Goal: Information Seeking & Learning: Learn about a topic

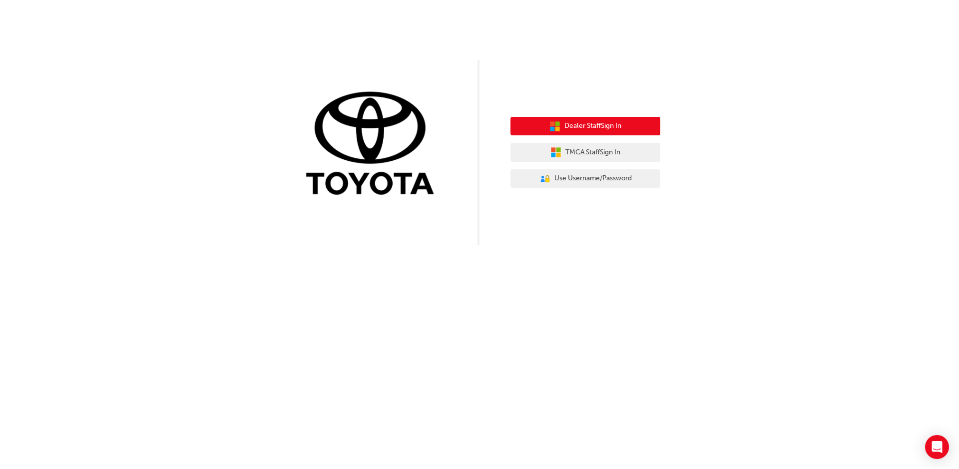
click at [589, 128] on span "Dealer Staff Sign In" at bounding box center [592, 125] width 57 height 11
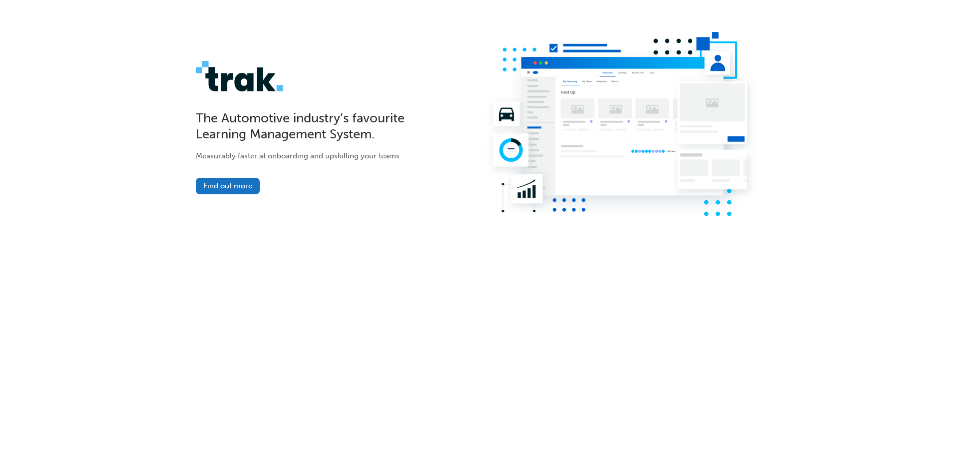
click at [243, 80] on img at bounding box center [256, 76] width 120 height 30
click at [228, 184] on link "Find out more" at bounding box center [228, 186] width 64 height 16
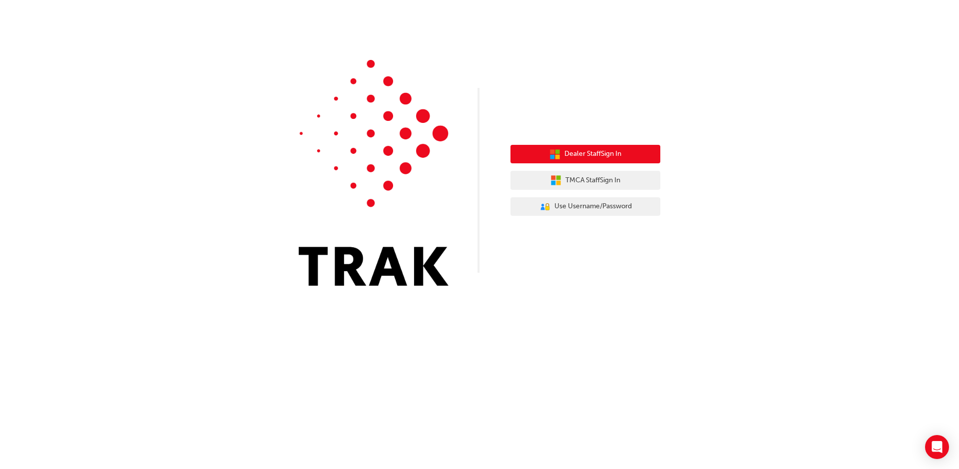
click at [561, 154] on button "Dealer Staff Sign In" at bounding box center [585, 154] width 150 height 19
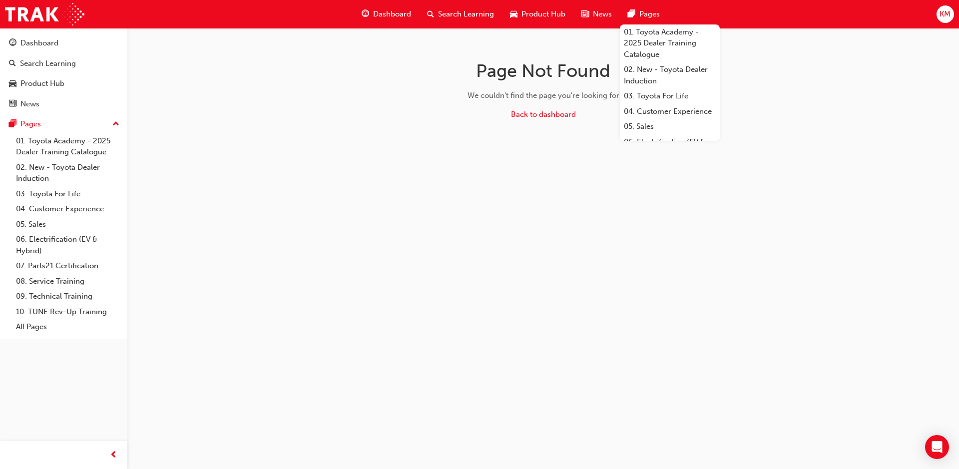
click at [949, 17] on span "KM" at bounding box center [945, 13] width 11 height 11
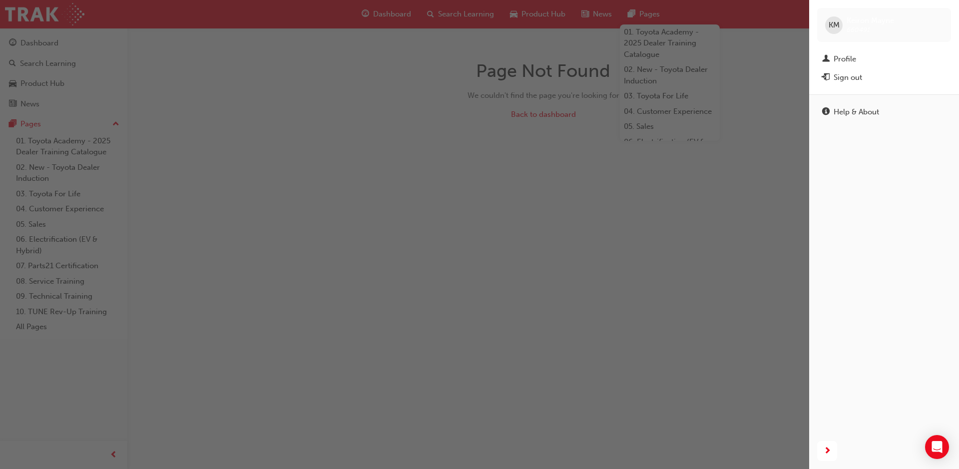
click at [407, 152] on div "button" at bounding box center [404, 234] width 809 height 469
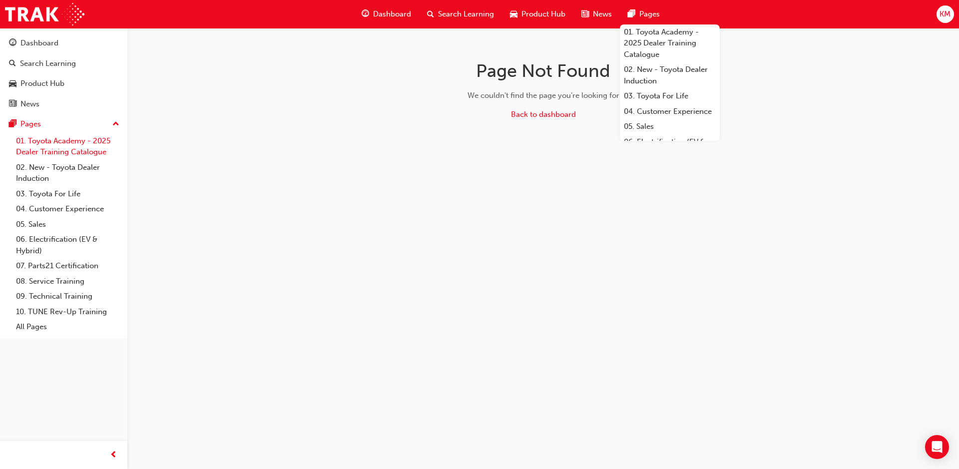
click at [47, 150] on link "01. Toyota Academy - 2025 Dealer Training Catalogue" at bounding box center [67, 146] width 111 height 26
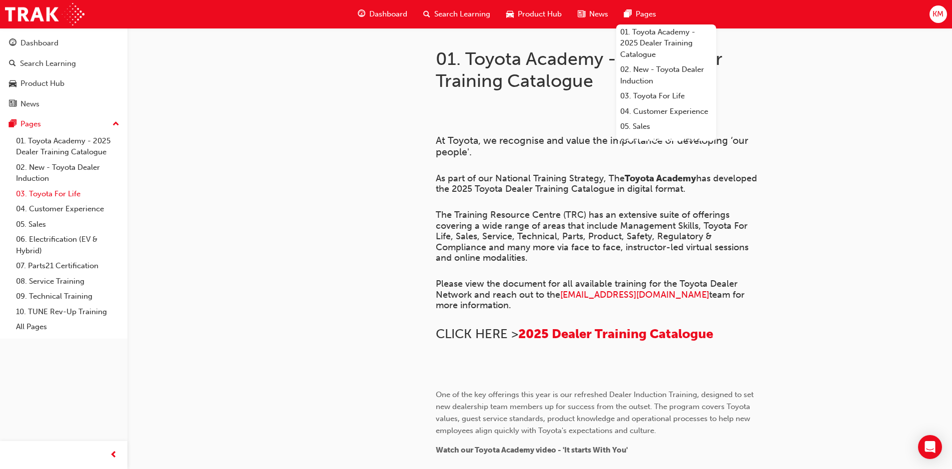
click at [40, 193] on link "03. Toyota For Life" at bounding box center [67, 193] width 111 height 15
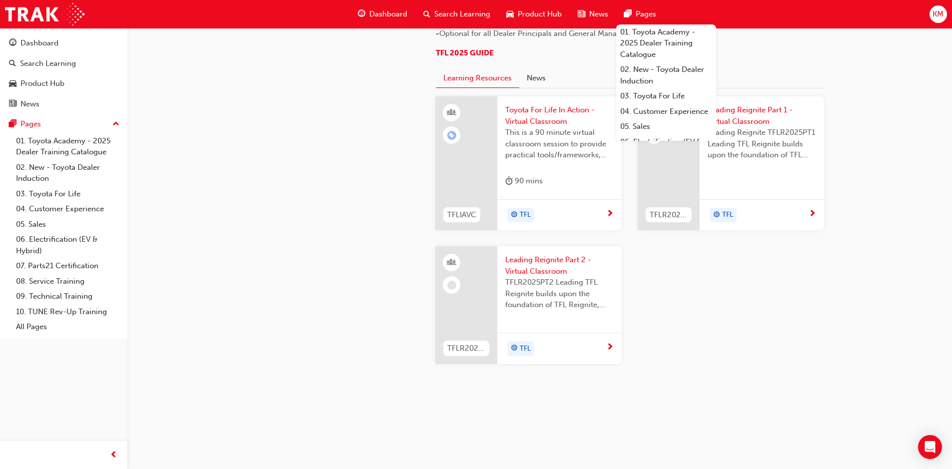
scroll to position [1031, 0]
click at [60, 148] on link "01. Toyota Academy - 2025 Dealer Training Catalogue" at bounding box center [67, 146] width 111 height 26
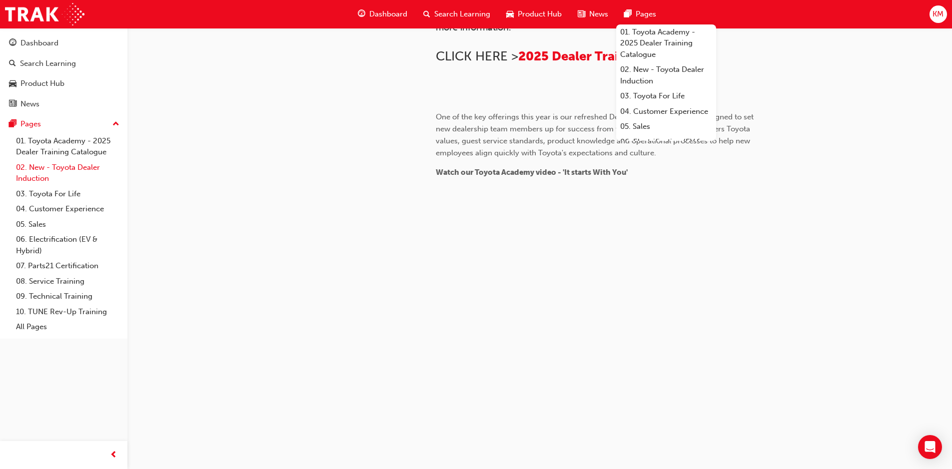
click at [53, 175] on link "02. New - Toyota Dealer Induction" at bounding box center [67, 173] width 111 height 26
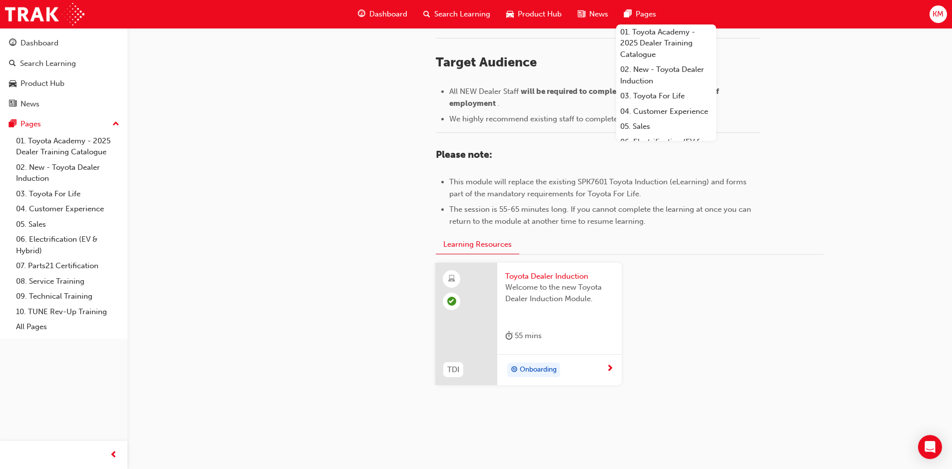
scroll to position [426, 0]
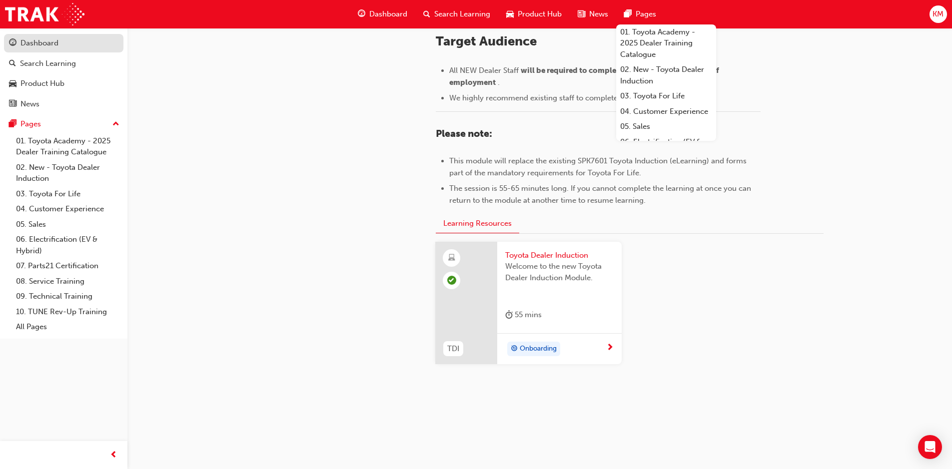
click at [43, 42] on div "Dashboard" at bounding box center [39, 42] width 38 height 11
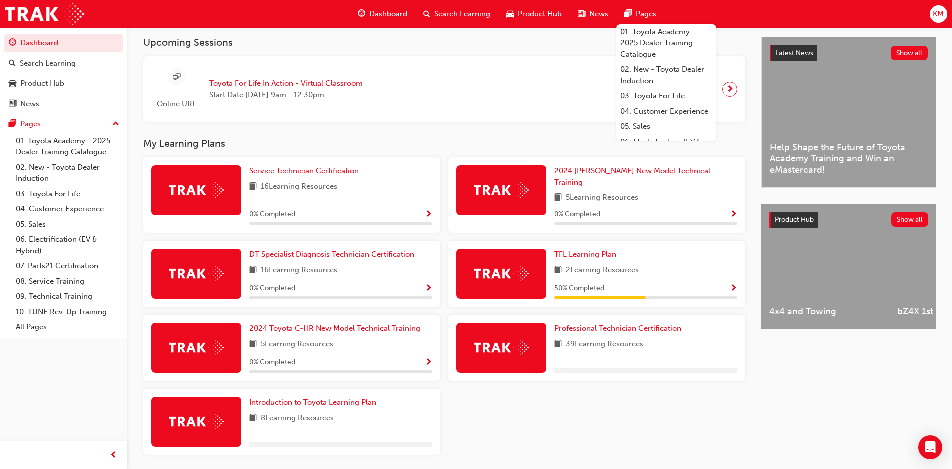
scroll to position [183, 0]
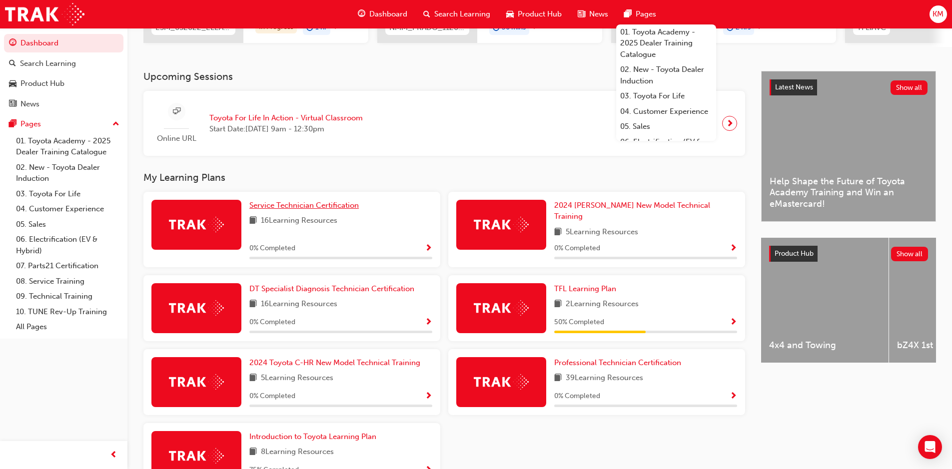
click at [282, 208] on span "Service Technician Certification" at bounding box center [303, 205] width 109 height 9
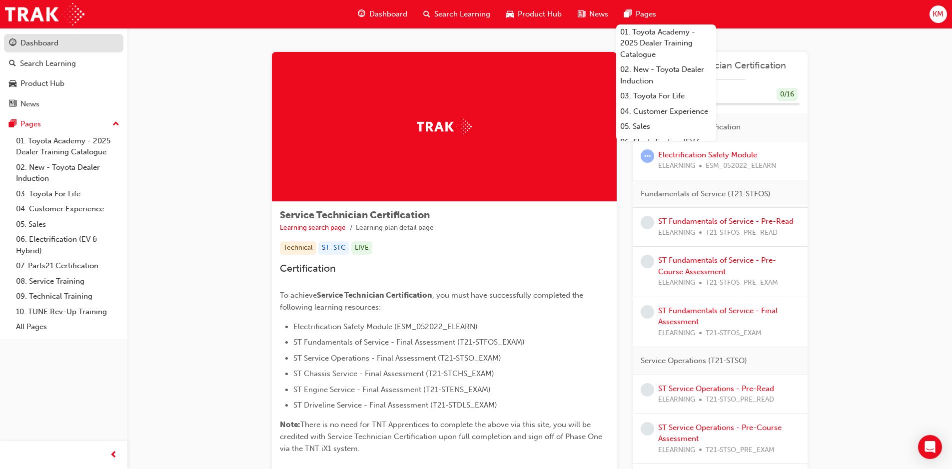
click at [80, 38] on div "Dashboard" at bounding box center [63, 43] width 109 height 12
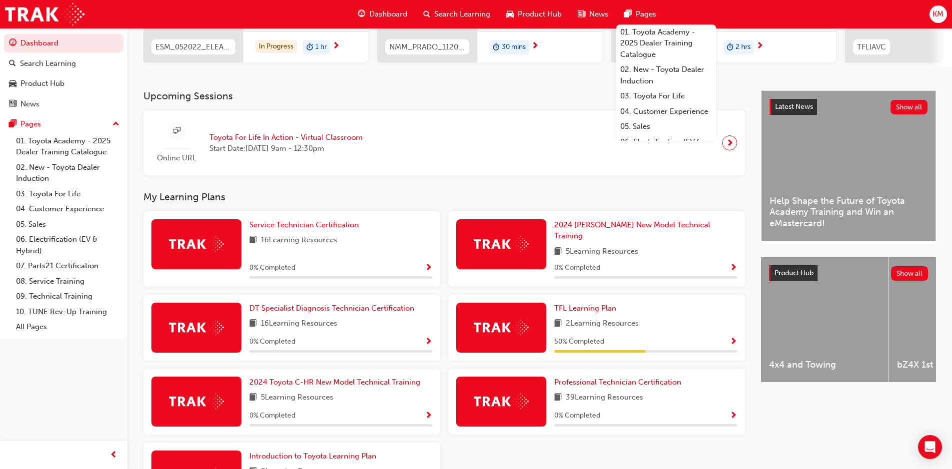
scroll to position [165, 0]
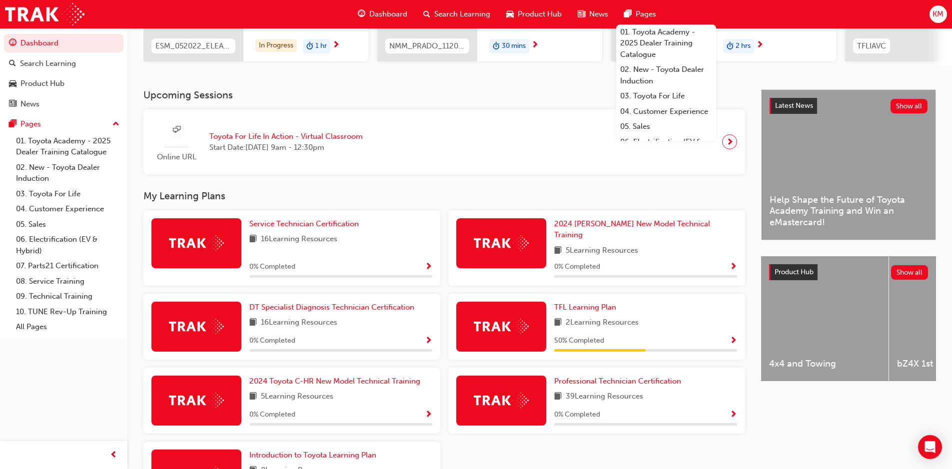
click at [734, 263] on span "Show Progress" at bounding box center [732, 267] width 7 height 9
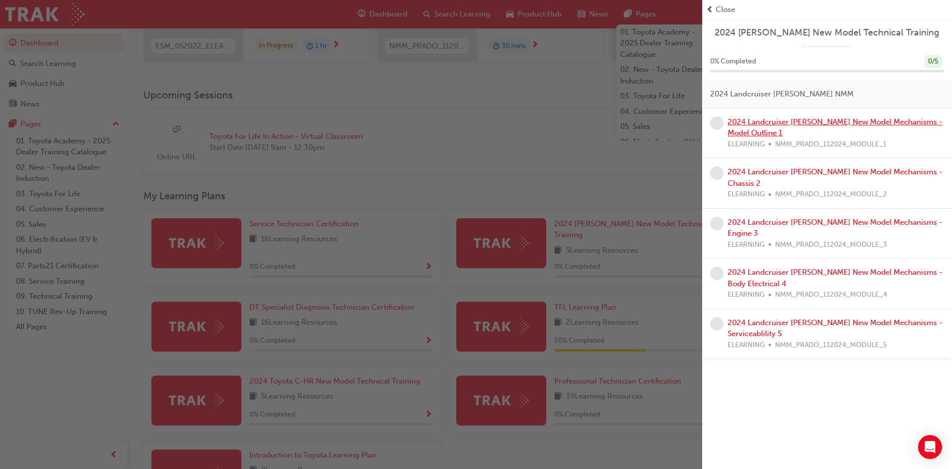
click at [769, 120] on link "2024 Landcruiser [PERSON_NAME] New Model Mechanisms - Model Outline 1" at bounding box center [834, 127] width 215 height 20
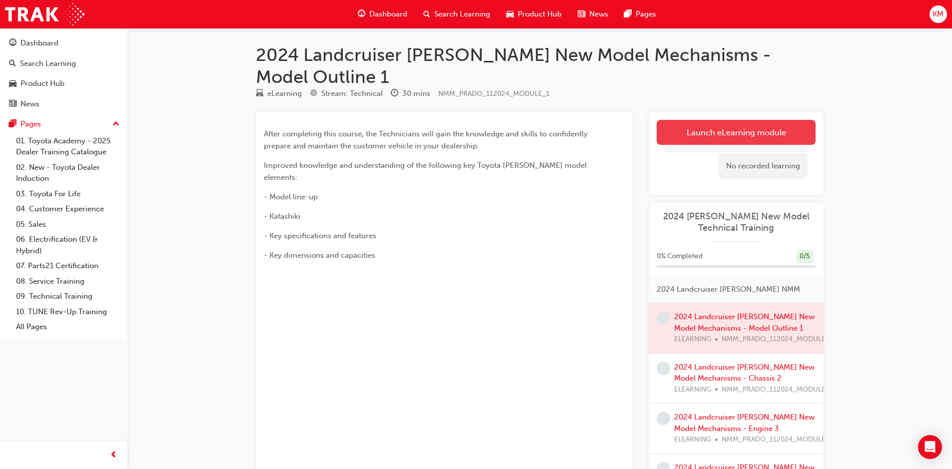
click at [713, 120] on link "Launch eLearning module" at bounding box center [735, 132] width 159 height 25
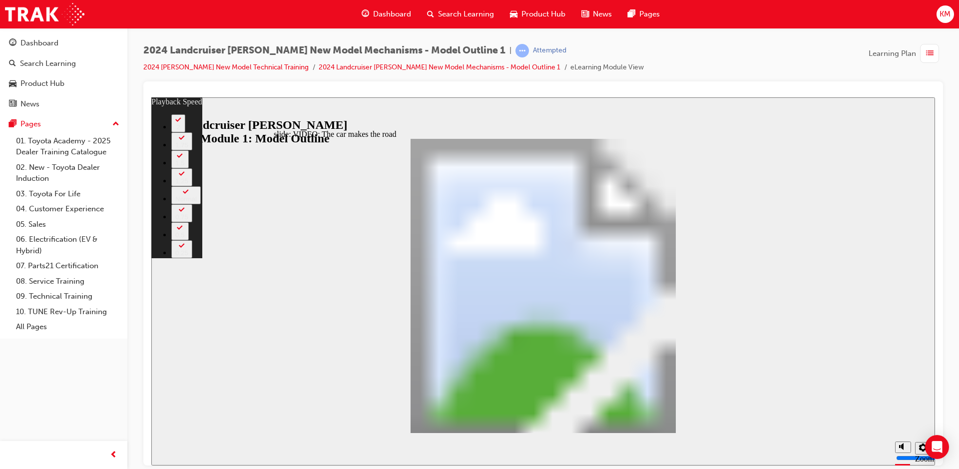
type input "0"
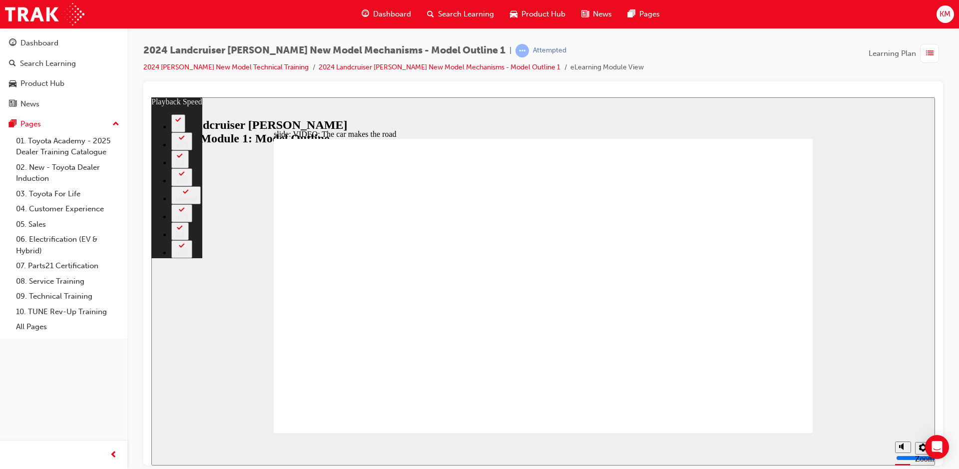
type input "86"
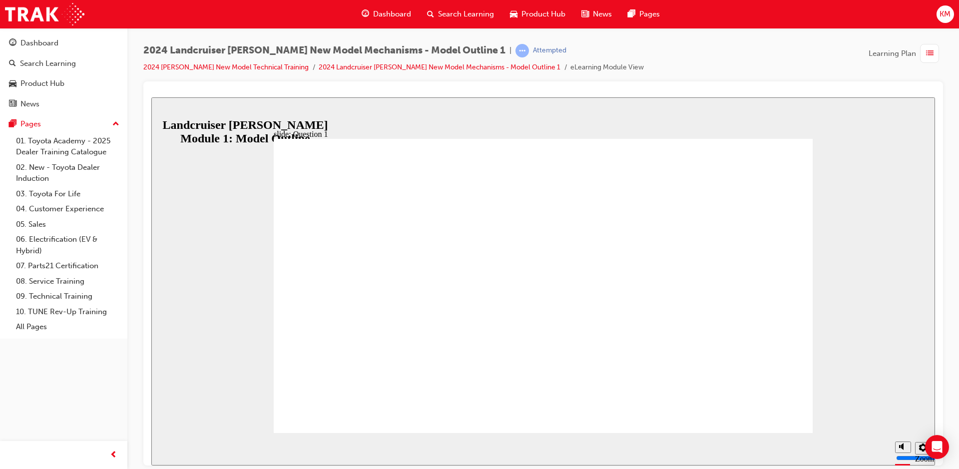
radio input "true"
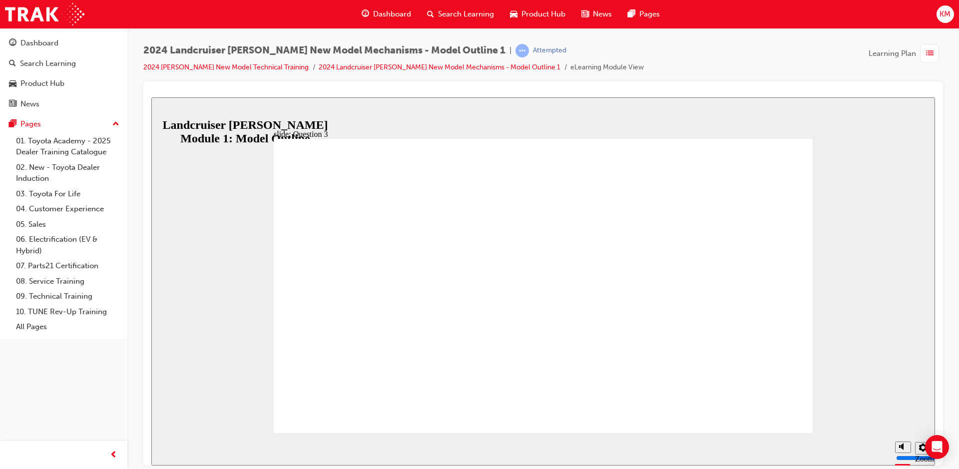
radio input "true"
radio input "false"
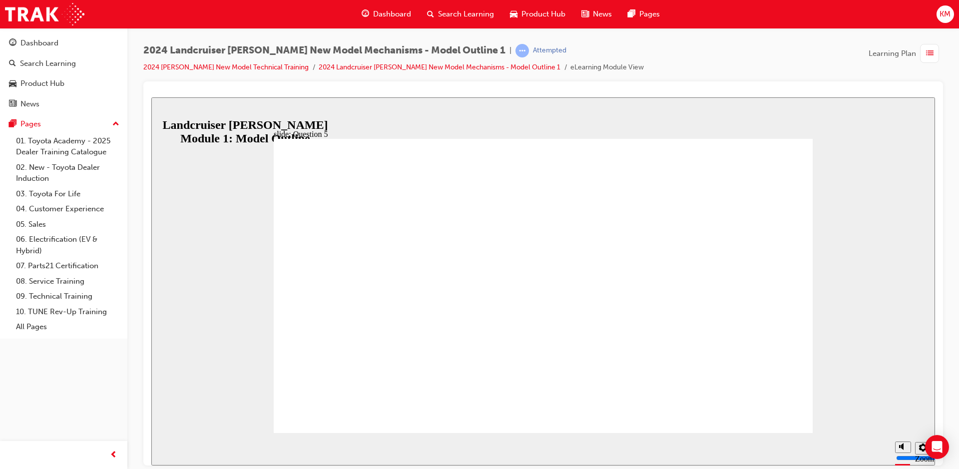
radio input "true"
click at [171, 112] on icon "Sidebar Toggle" at bounding box center [163, 112] width 15 height 6
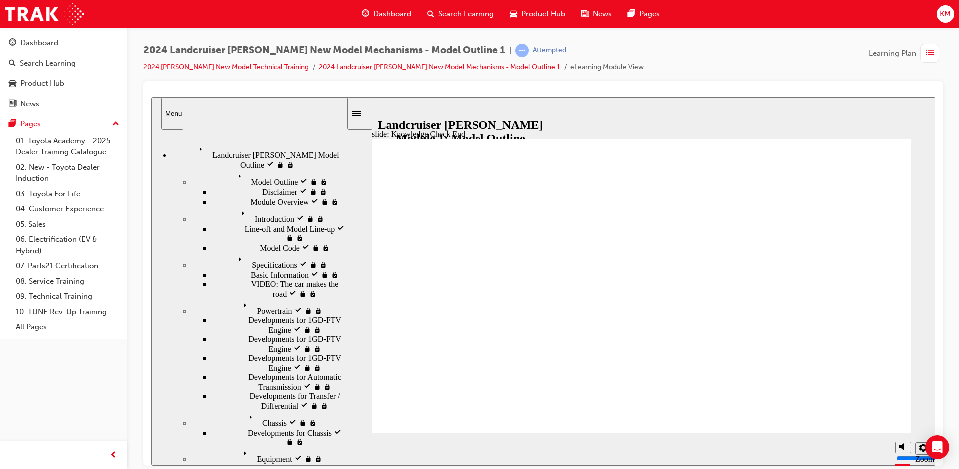
click at [213, 144] on span "Landcruiser [PERSON_NAME] Model Outline visited" at bounding box center [270, 151] width 151 height 18
click at [212, 206] on div "Introduction visited Introduction" at bounding box center [268, 214] width 155 height 17
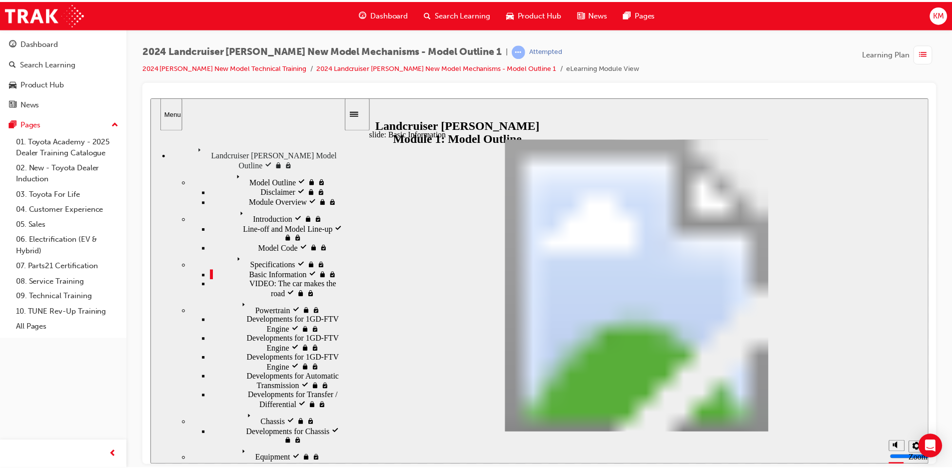
scroll to position [302, 0]
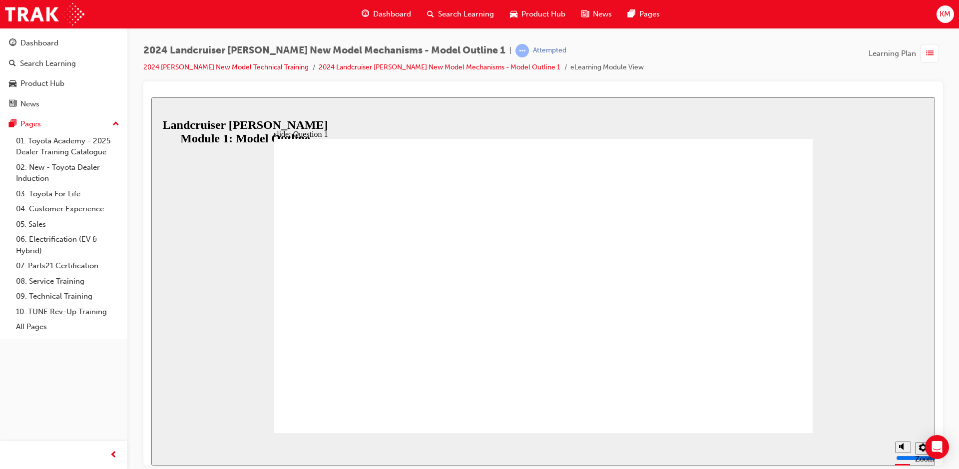
radio input "true"
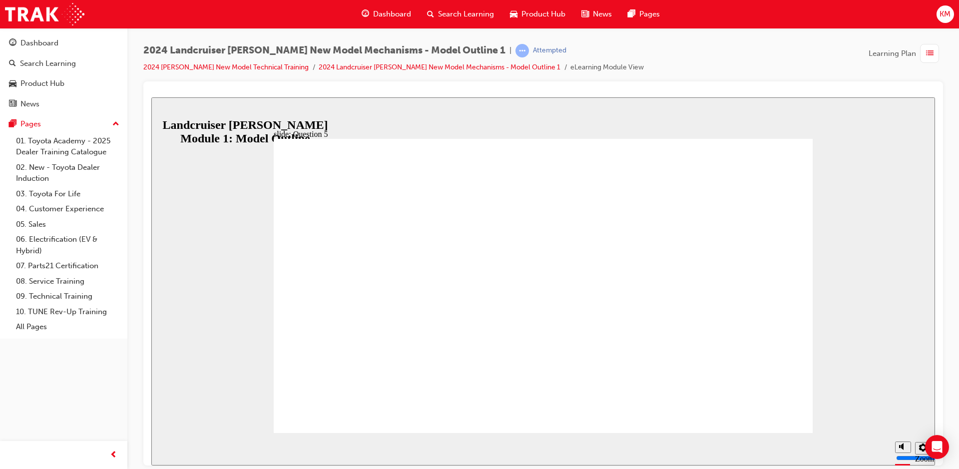
radio input "true"
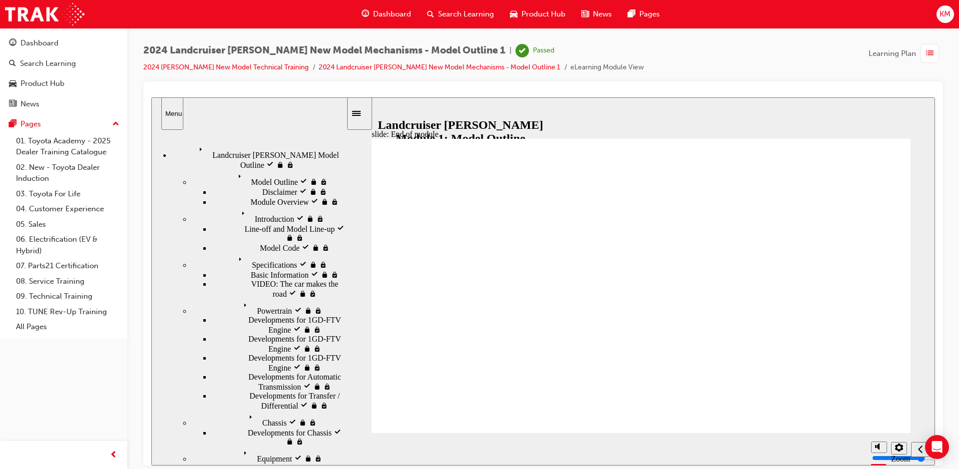
click at [67, 37] on div "Dashboard" at bounding box center [63, 43] width 109 height 12
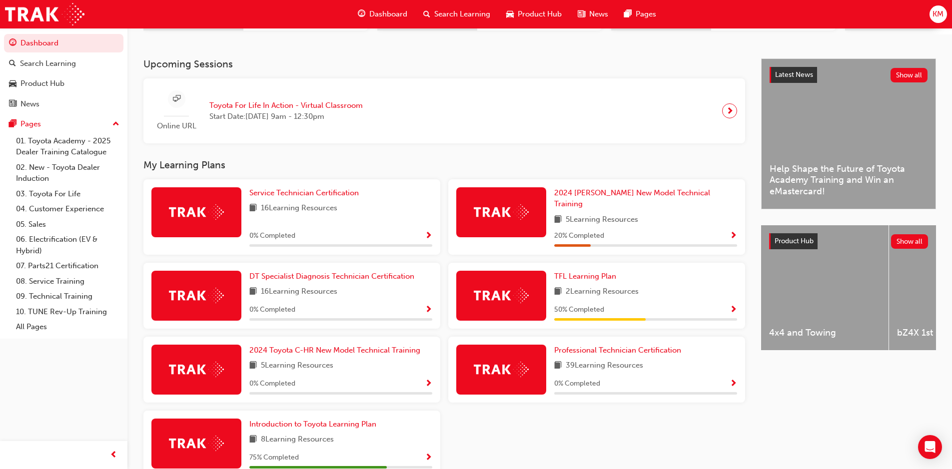
scroll to position [196, 0]
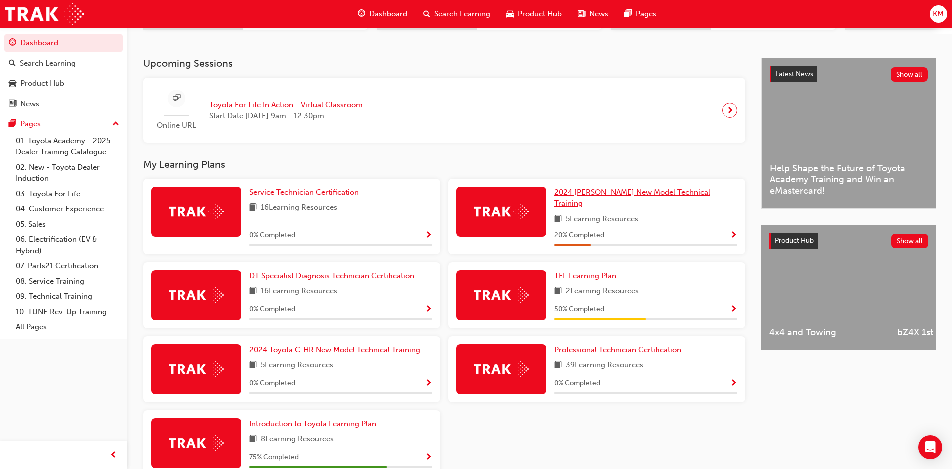
click at [603, 198] on span "2024 [PERSON_NAME] New Model Technical Training" at bounding box center [632, 198] width 156 height 20
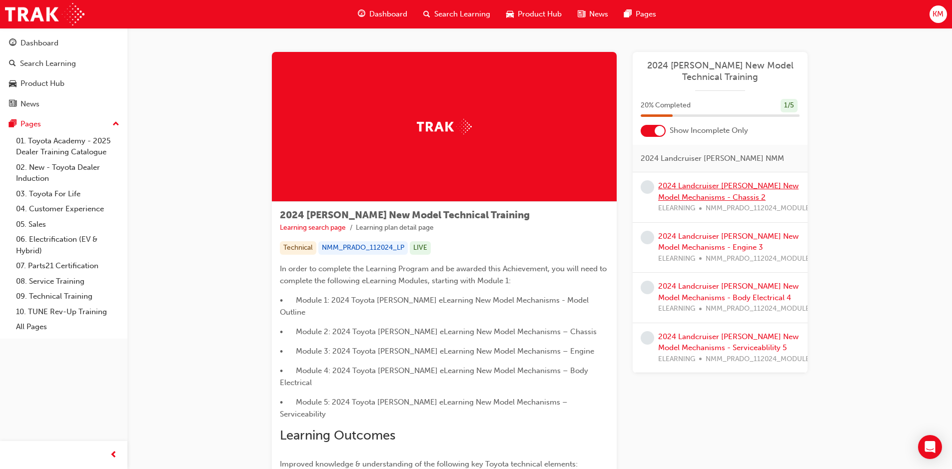
click at [690, 184] on link "2024 Landcruiser [PERSON_NAME] New Model Mechanisms - Chassis 2" at bounding box center [728, 191] width 140 height 20
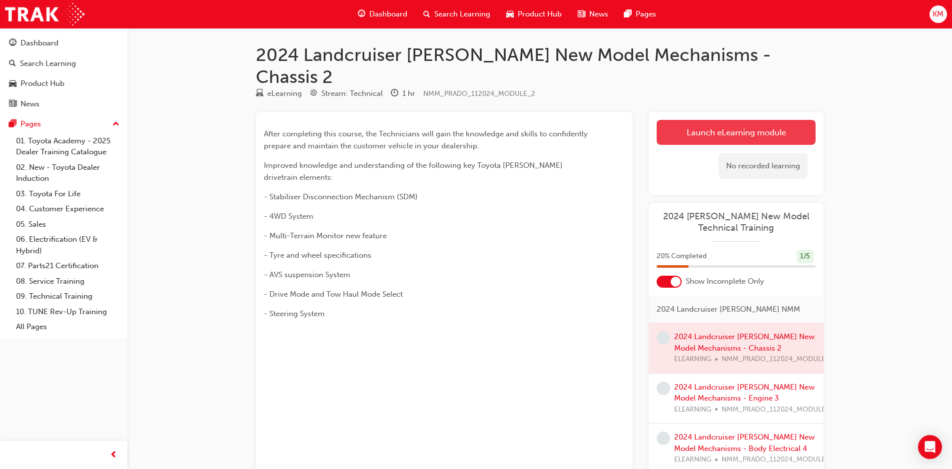
click at [717, 120] on link "Launch eLearning module" at bounding box center [735, 132] width 159 height 25
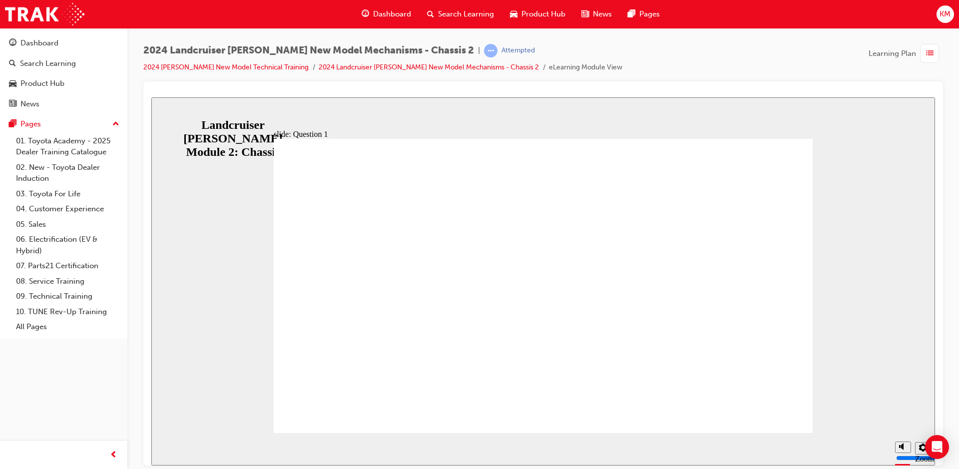
radio input "true"
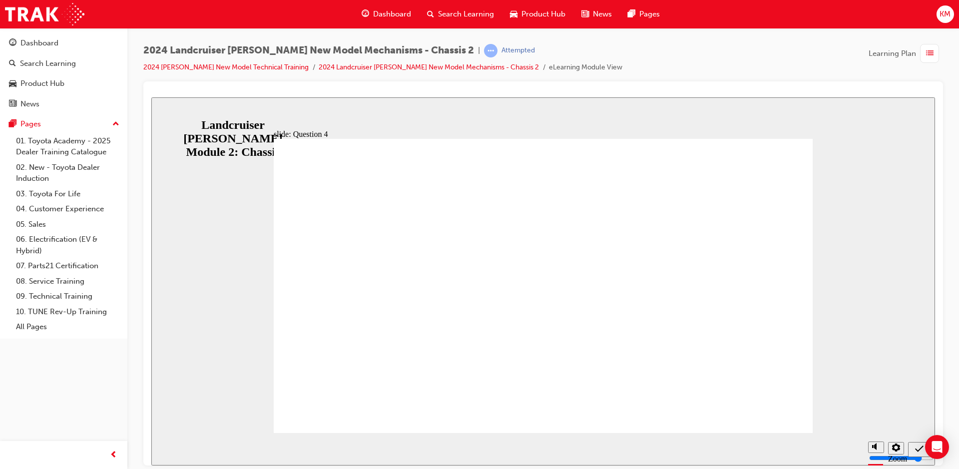
radio input "false"
radio input "true"
radio input "false"
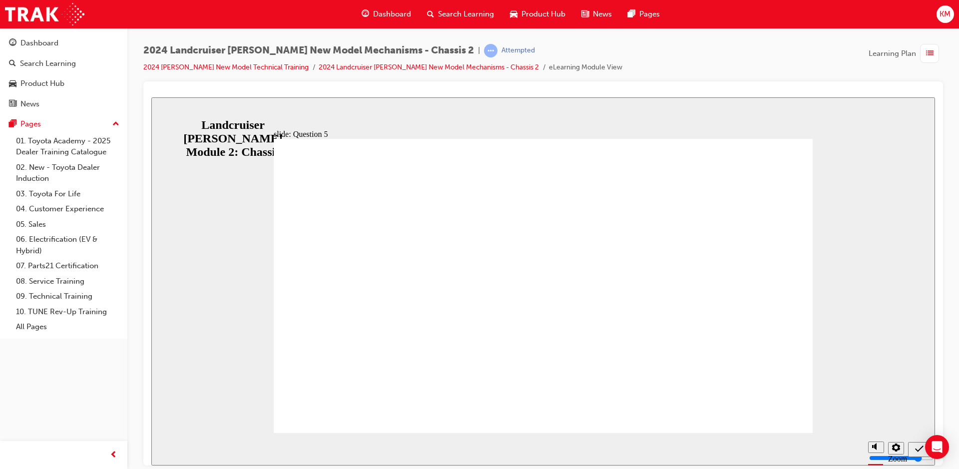
radio input "true"
